Goal: Task Accomplishment & Management: Manage account settings

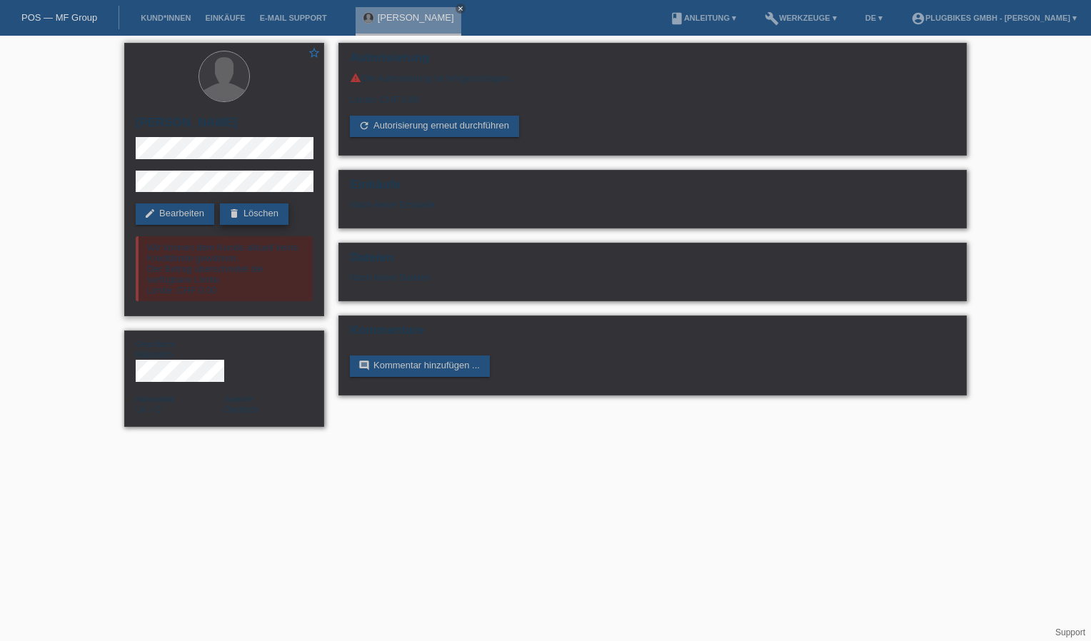
click at [240, 211] on icon "delete" at bounding box center [234, 213] width 11 height 11
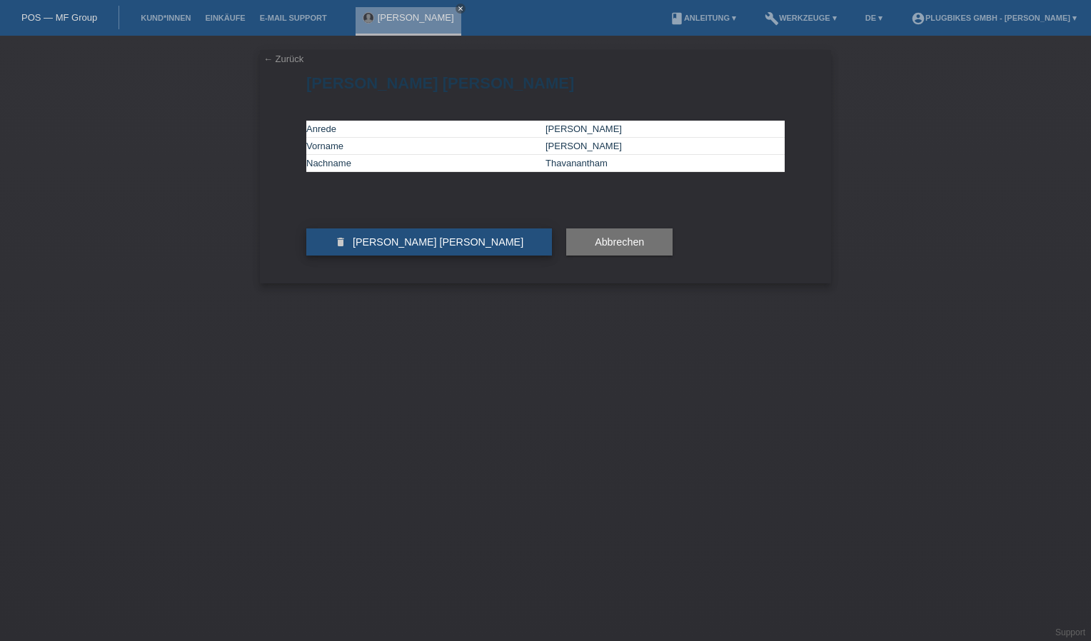
click at [368, 248] on span "Kunde löschen" at bounding box center [438, 241] width 171 height 11
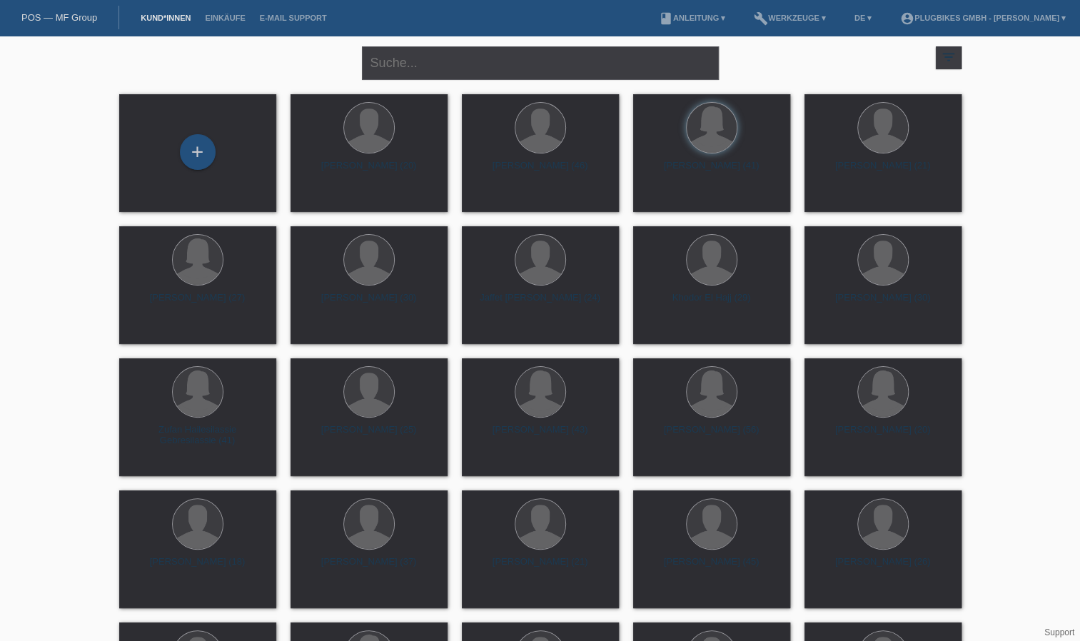
click at [236, 79] on div "close filter_list view_module Alle Kund*innen anzeigen star Markierte Kund*inne…" at bounding box center [540, 61] width 857 height 51
